Goal: Information Seeking & Learning: Learn about a topic

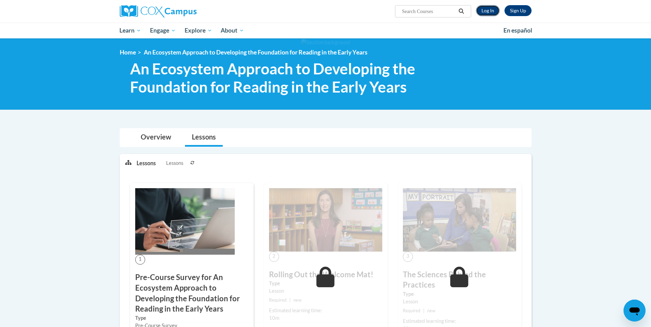
click at [489, 11] on link "Log In" at bounding box center [488, 10] width 24 height 11
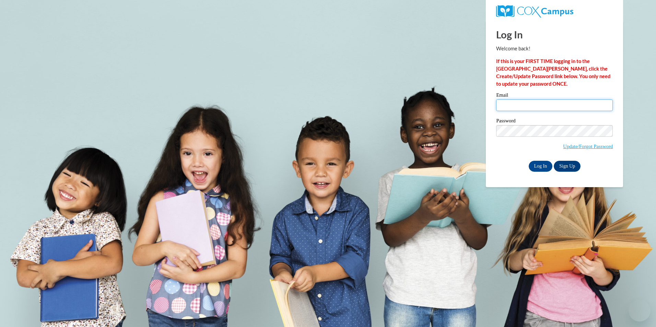
click at [542, 102] on input "Email" at bounding box center [554, 106] width 117 height 12
type input "lanay.marie@yahoo.com"
click at [538, 164] on input "Log In" at bounding box center [541, 166] width 24 height 11
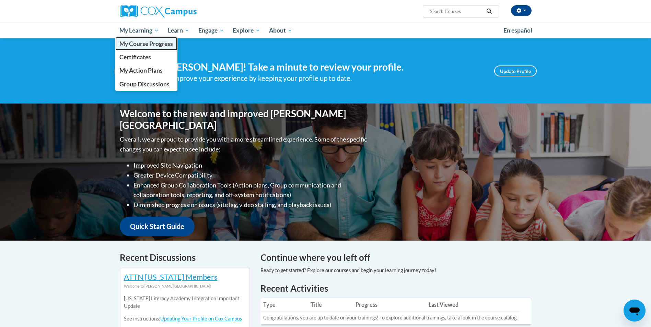
click at [141, 43] on span "My Course Progress" at bounding box center [146, 43] width 54 height 7
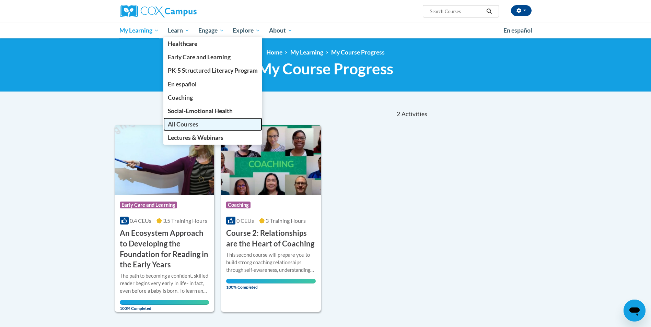
click at [180, 123] on span "All Courses" at bounding box center [183, 124] width 31 height 7
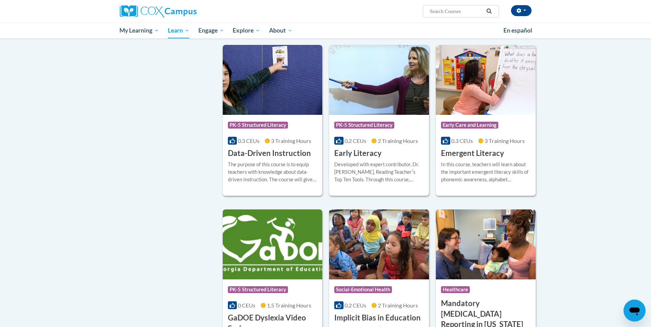
scroll to position [515, 0]
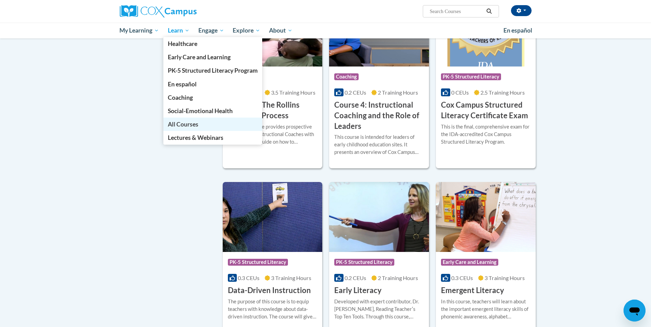
click at [190, 122] on span "All Courses" at bounding box center [183, 124] width 31 height 7
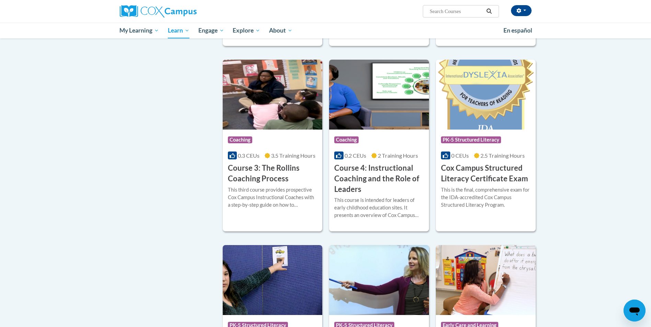
scroll to position [515, 0]
